Goal: Information Seeking & Learning: Learn about a topic

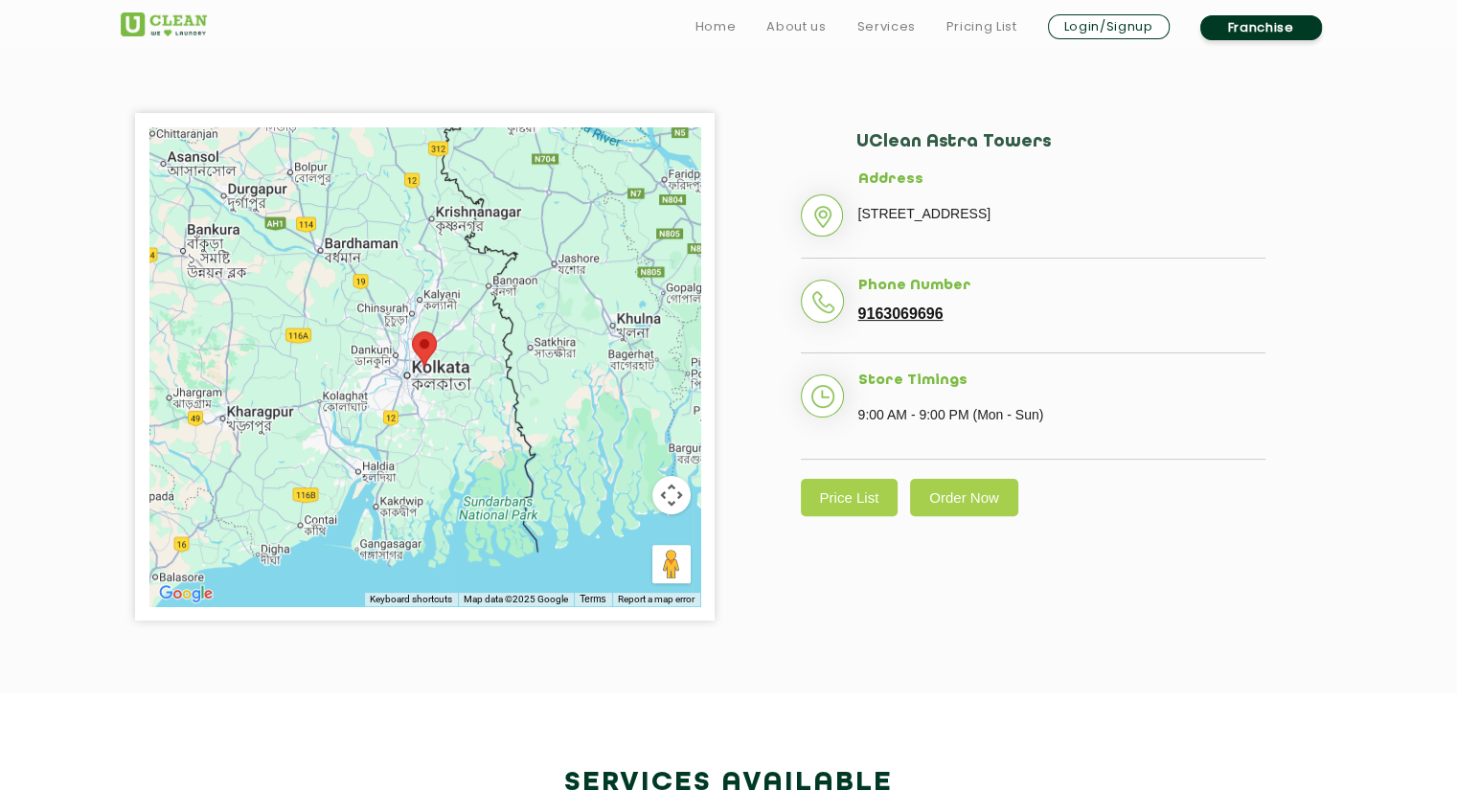
scroll to position [460, 0]
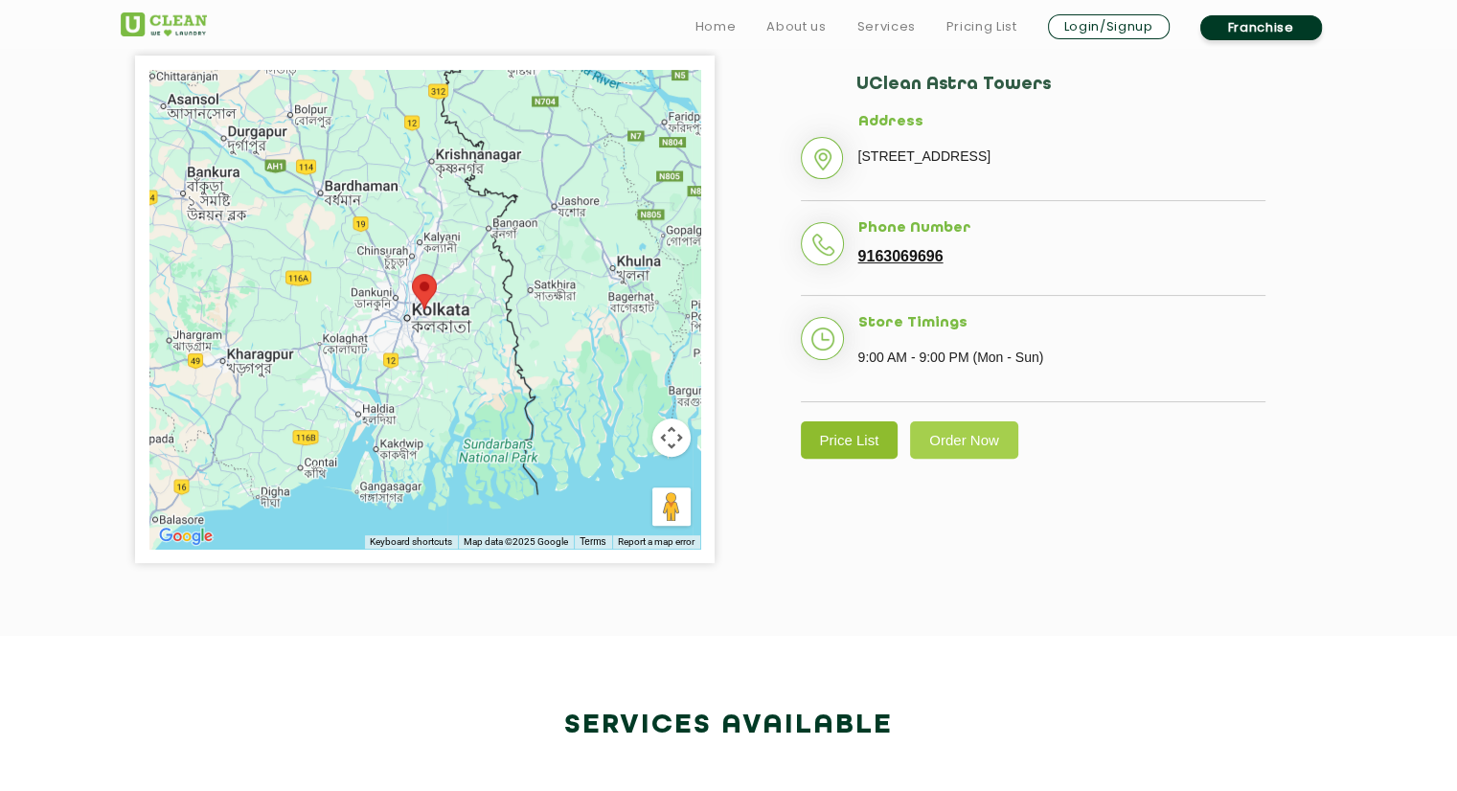
click at [839, 459] on link "Price List" at bounding box center [850, 440] width 98 height 37
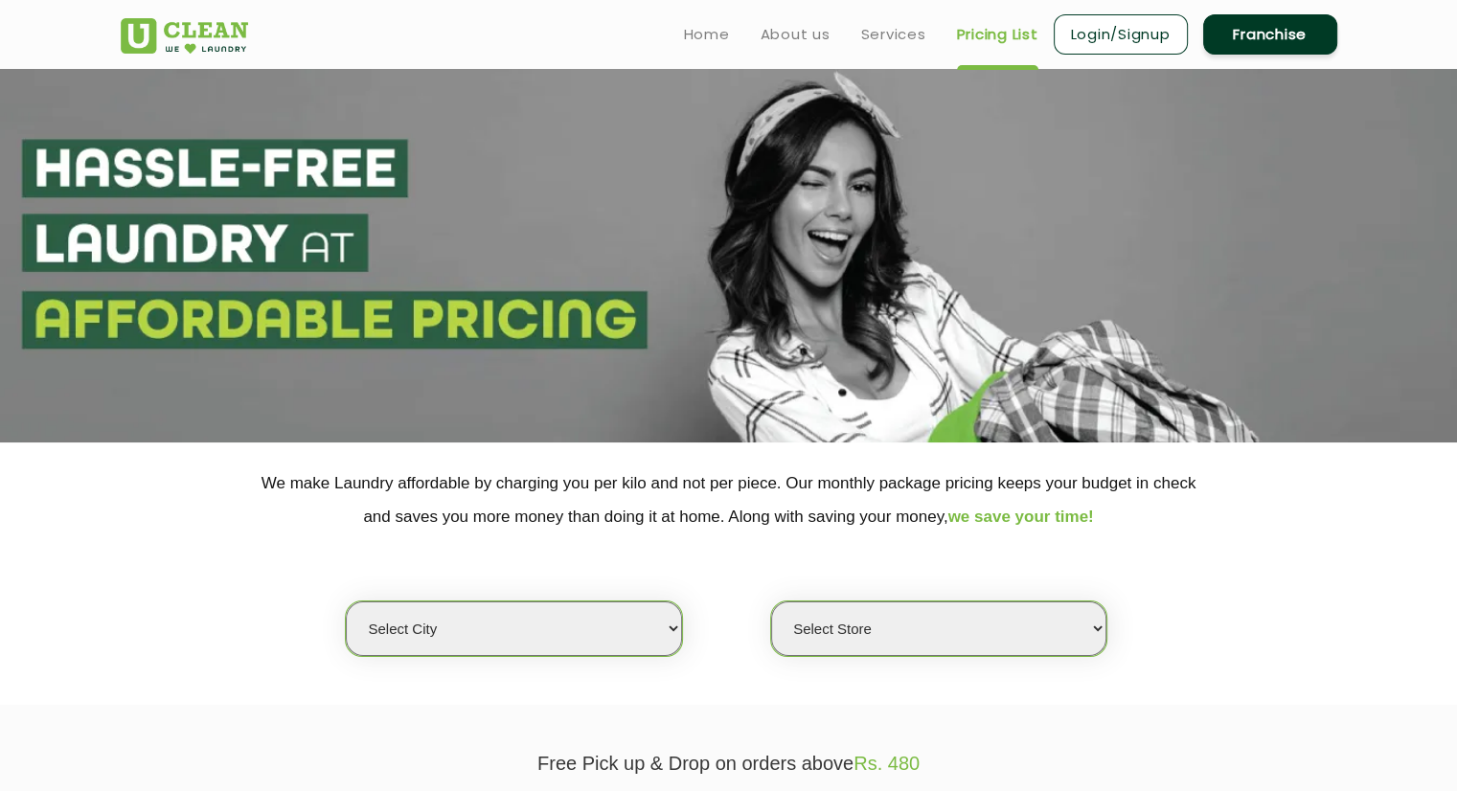
click at [642, 618] on select "Select city [GEOGRAPHIC_DATA] [GEOGRAPHIC_DATA] [GEOGRAPHIC_DATA] [GEOGRAPHIC_D…" at bounding box center [513, 629] width 335 height 55
select select "8"
click at [346, 602] on select "Select city [GEOGRAPHIC_DATA] [GEOGRAPHIC_DATA] [GEOGRAPHIC_DATA] [GEOGRAPHIC_D…" at bounding box center [513, 629] width 335 height 55
click at [409, 296] on section at bounding box center [728, 256] width 1457 height 374
click at [902, 650] on select "Select Store [GEOGRAPHIC_DATA] [GEOGRAPHIC_DATA] [GEOGRAPHIC_DATA] [GEOGRAPHIC_…" at bounding box center [938, 629] width 335 height 55
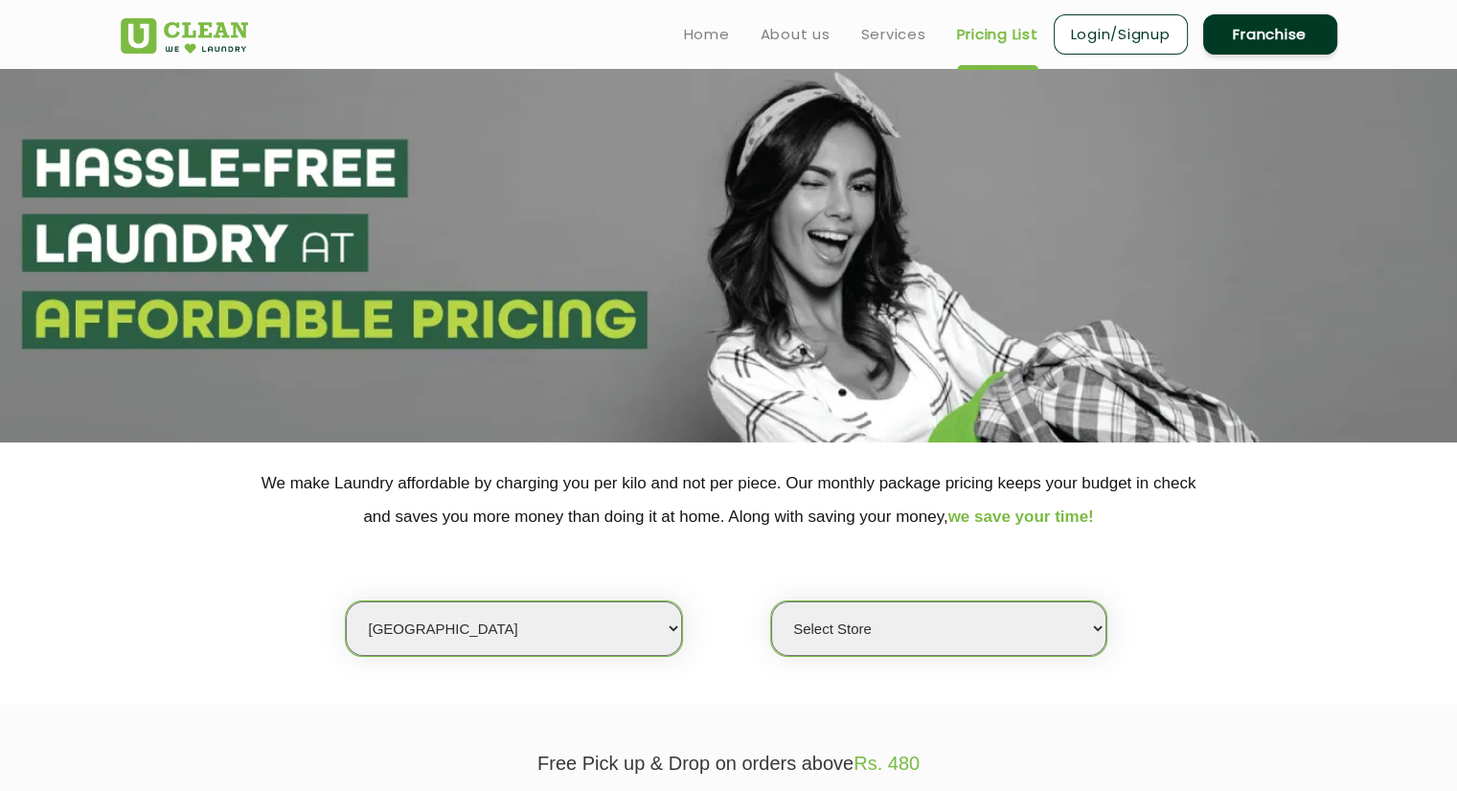
click at [902, 650] on select "Select Store [GEOGRAPHIC_DATA] [GEOGRAPHIC_DATA] [GEOGRAPHIC_DATA] [GEOGRAPHIC_…" at bounding box center [938, 629] width 335 height 55
click at [1244, 534] on div "Select city [GEOGRAPHIC_DATA] [GEOGRAPHIC_DATA] [GEOGRAPHIC_DATA] [GEOGRAPHIC_D…" at bounding box center [728, 596] width 1245 height 124
click at [1100, 628] on select "Select Store [GEOGRAPHIC_DATA] [GEOGRAPHIC_DATA] [GEOGRAPHIC_DATA] [GEOGRAPHIC_…" at bounding box center [938, 629] width 335 height 55
select select "351"
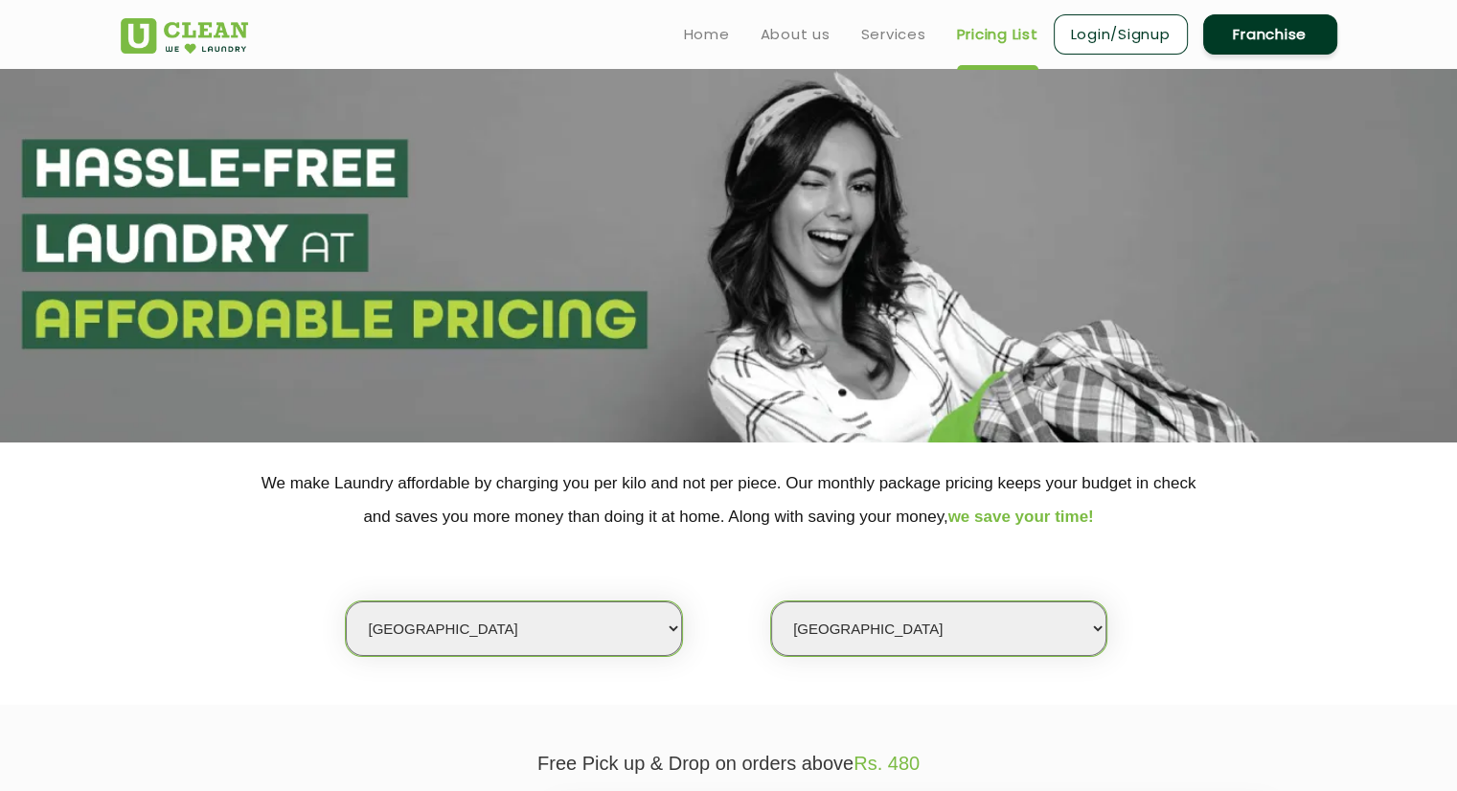
click at [771, 602] on select "Select Store [GEOGRAPHIC_DATA] [GEOGRAPHIC_DATA] [GEOGRAPHIC_DATA] [GEOGRAPHIC_…" at bounding box center [938, 629] width 335 height 55
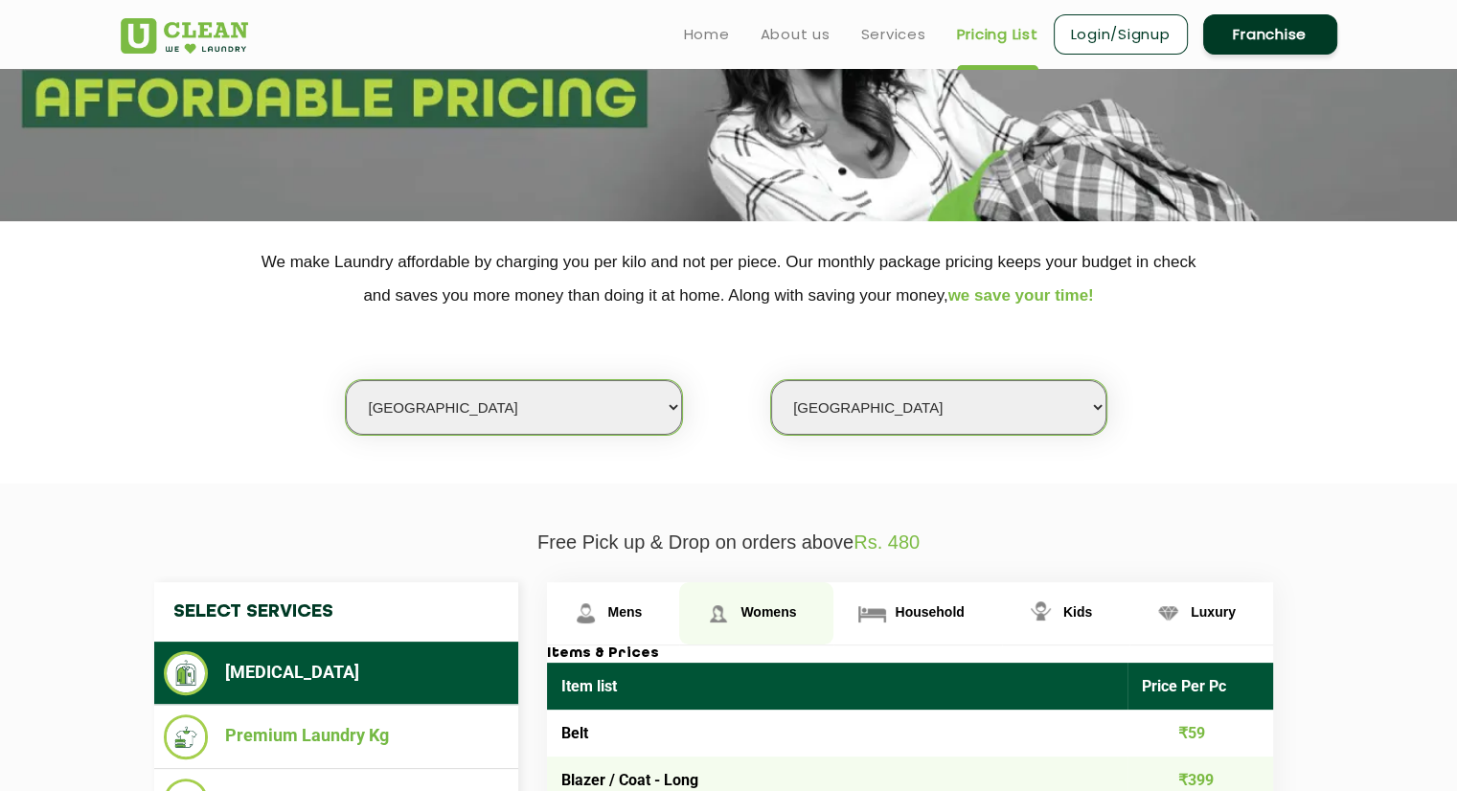
scroll to position [222, 0]
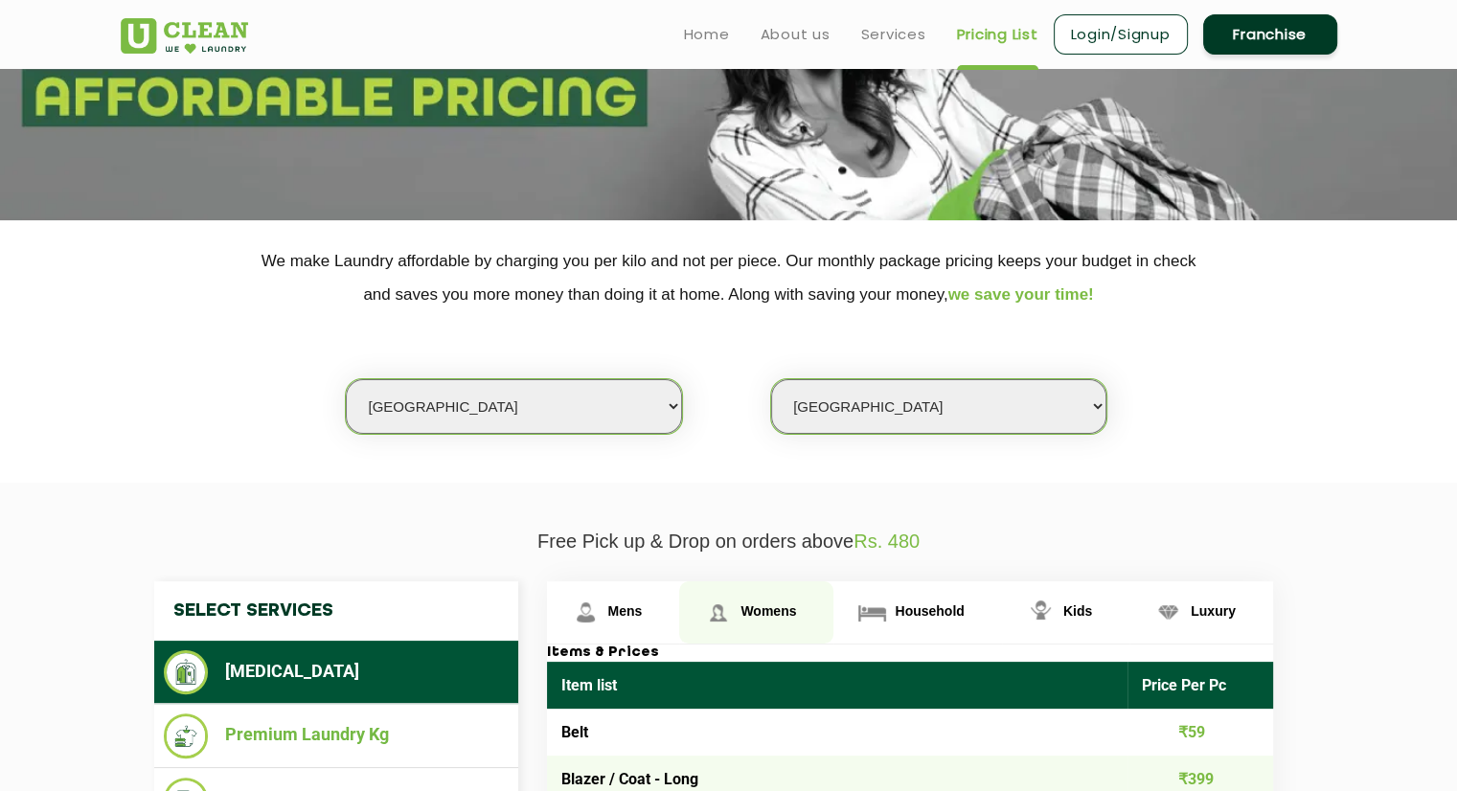
click at [763, 595] on link "Womens" at bounding box center [756, 613] width 154 height 62
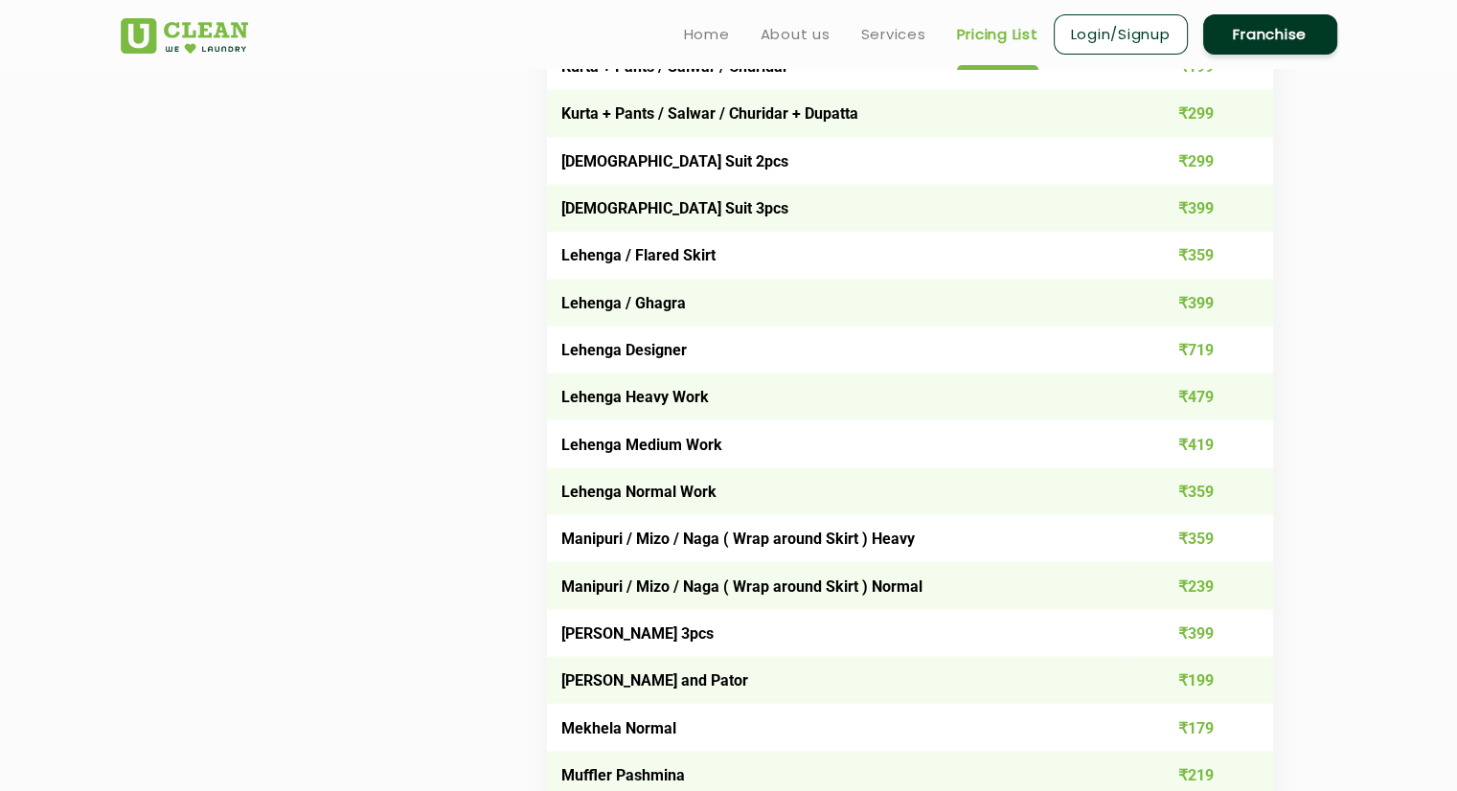
scroll to position [5208, 0]
